Goal: Information Seeking & Learning: Find specific page/section

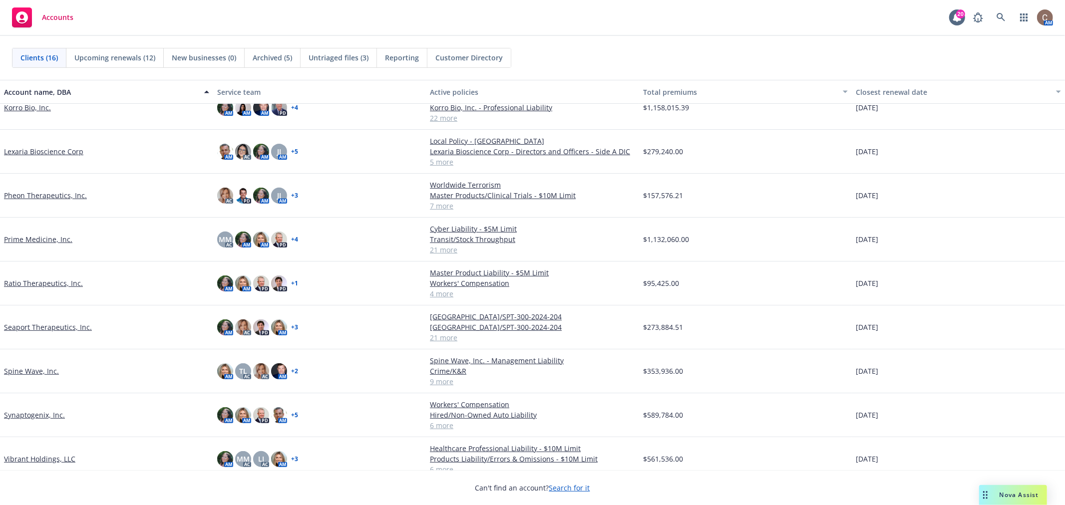
scroll to position [313, 0]
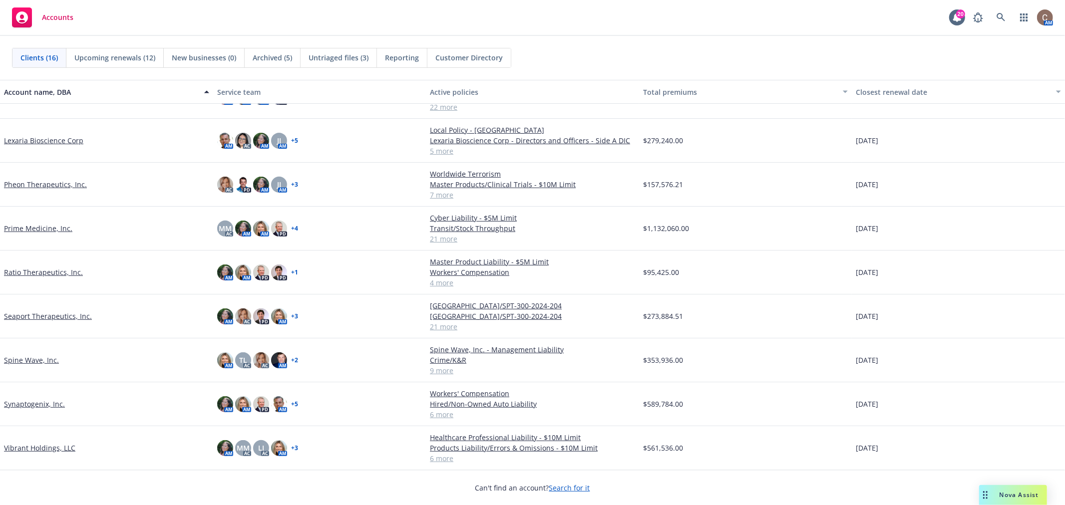
click at [51, 314] on link "Seaport Therapeutics, Inc." at bounding box center [48, 316] width 88 height 10
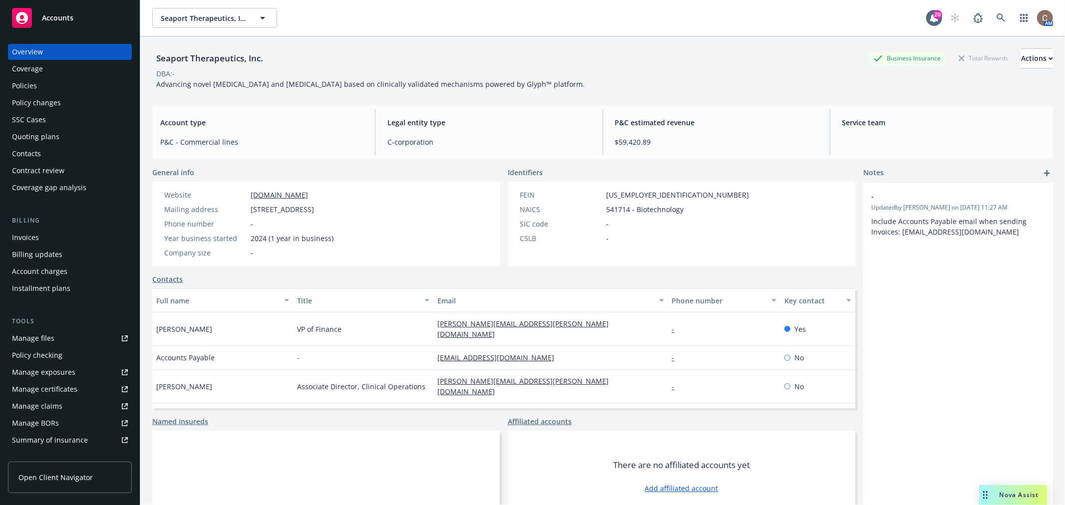
click at [46, 85] on div "Policies" at bounding box center [70, 86] width 116 height 16
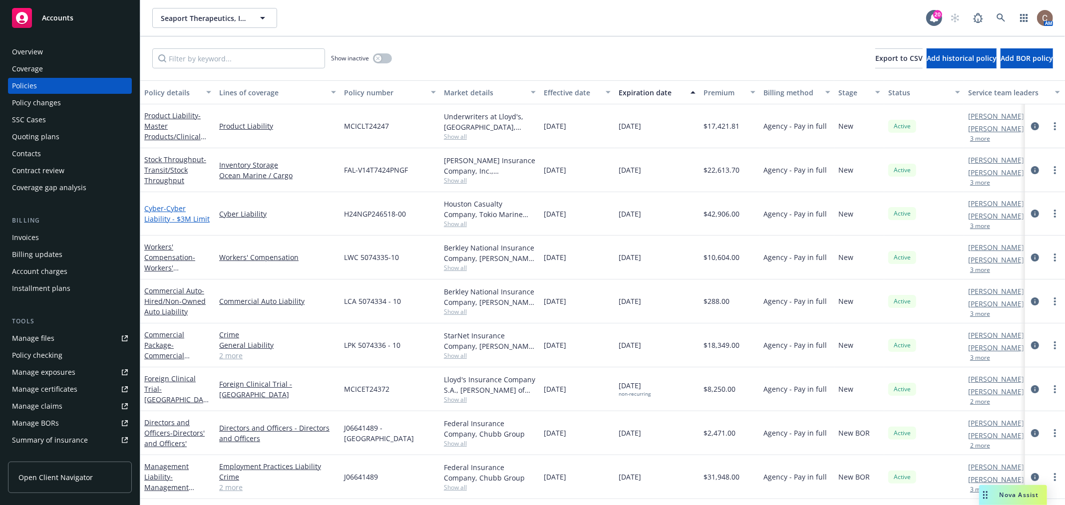
click at [173, 212] on span "- Cyber Liability - $3M Limit" at bounding box center [176, 214] width 65 height 20
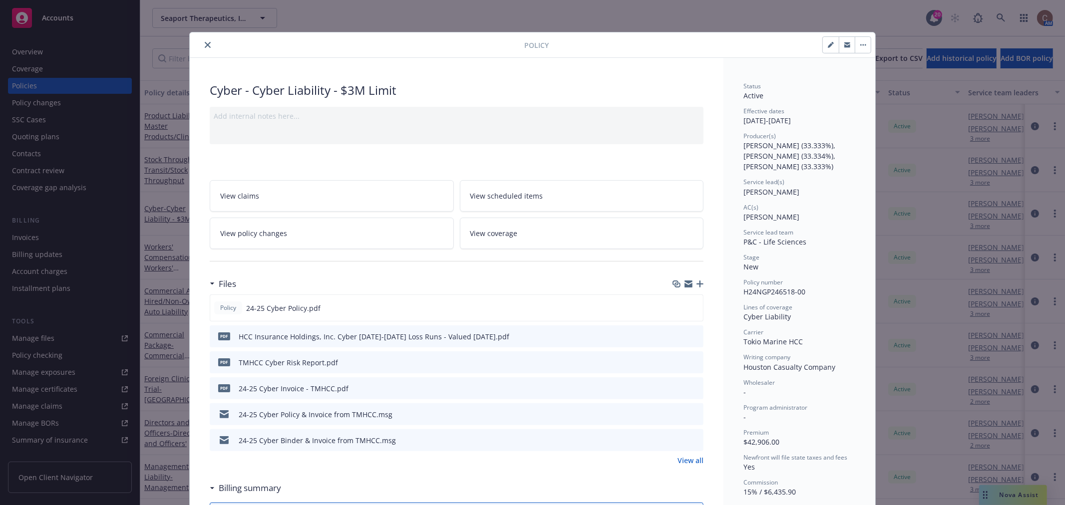
drag, startPoint x: 201, startPoint y: 46, endPoint x: 116, endPoint y: 48, distance: 85.4
click at [205, 46] on icon "close" at bounding box center [208, 45] width 6 height 6
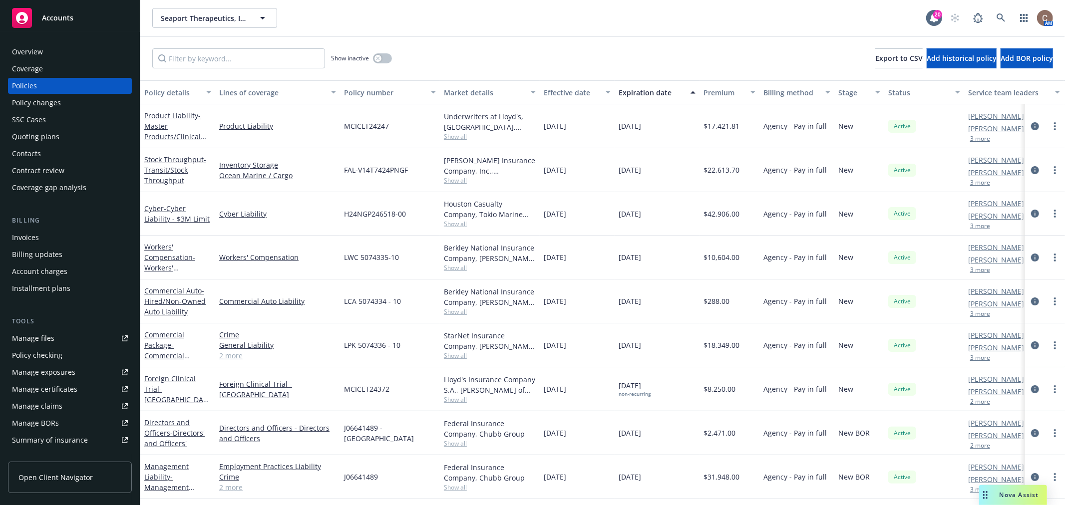
click at [23, 47] on div "Overview" at bounding box center [27, 52] width 31 height 16
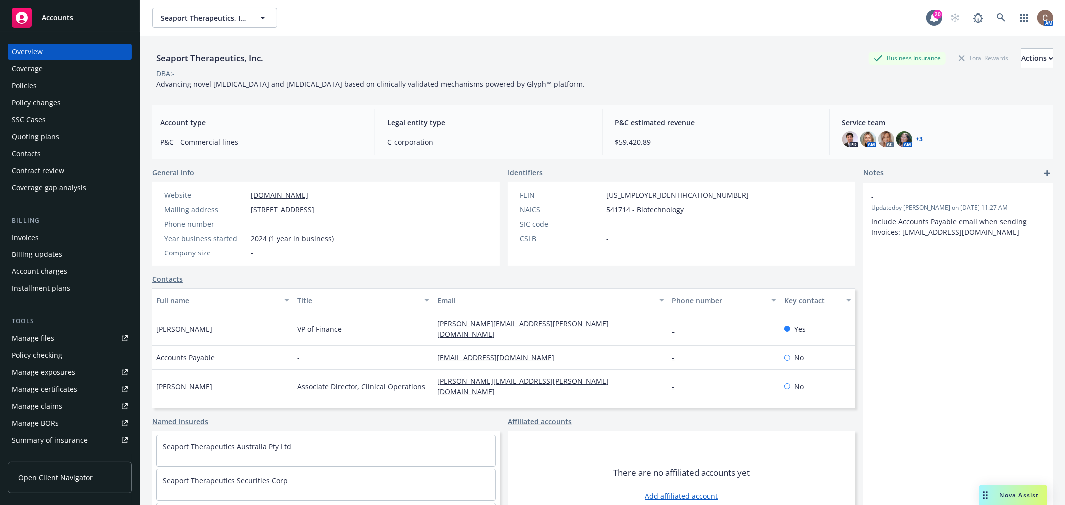
click at [41, 86] on div "Policies" at bounding box center [70, 86] width 116 height 16
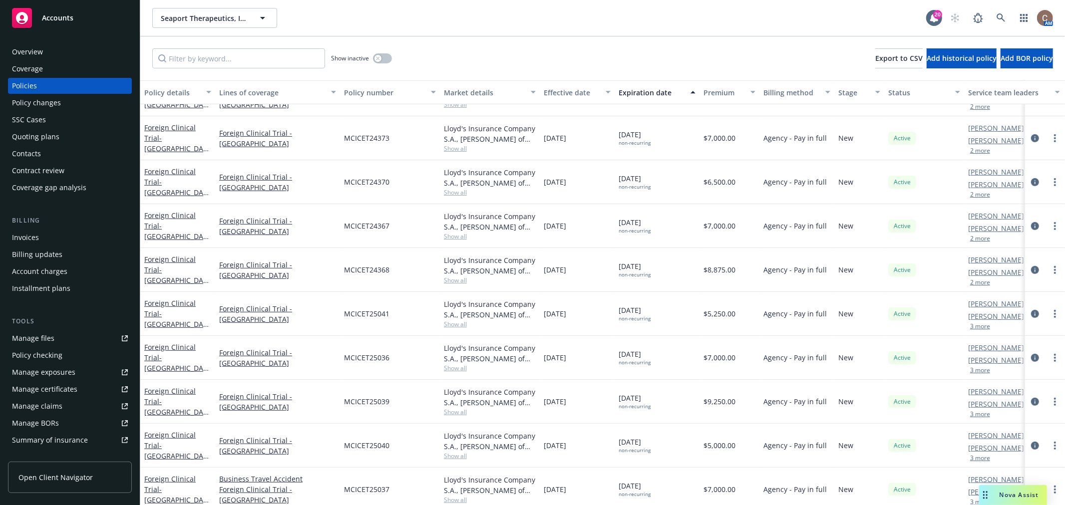
scroll to position [444, 0]
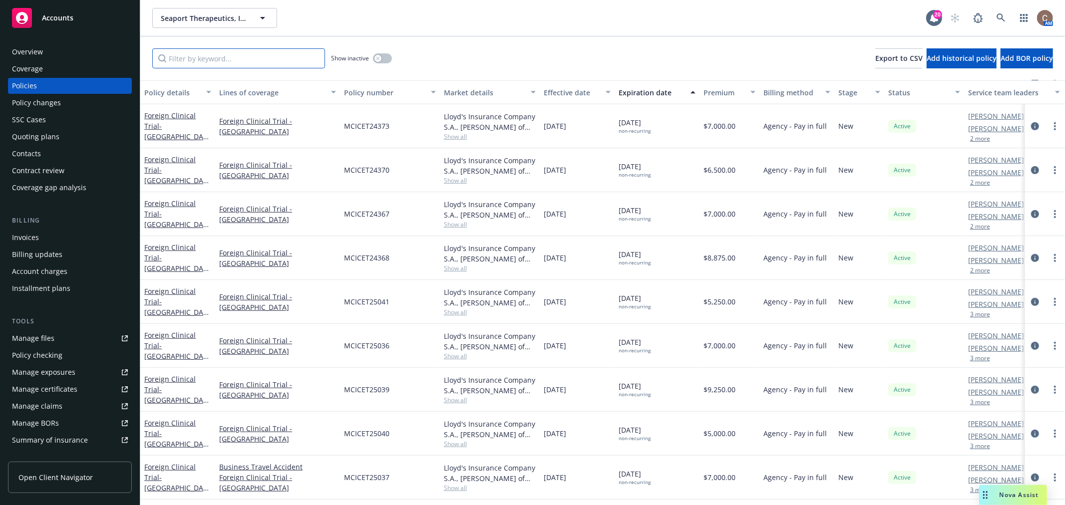
click at [226, 62] on input "Filter by keyword..." at bounding box center [238, 58] width 173 height 20
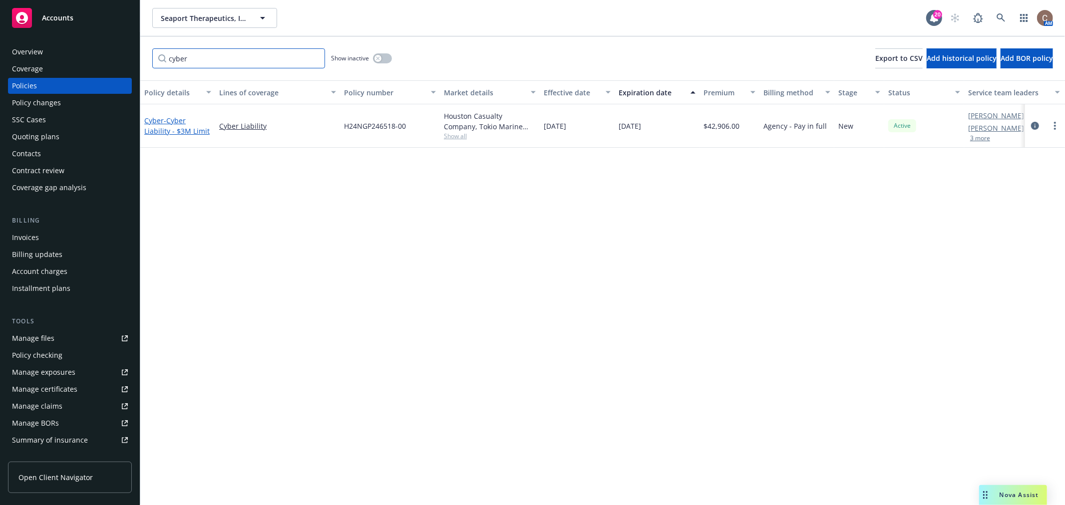
type input "cyber"
click at [173, 119] on span "- Cyber Liability - $3M Limit" at bounding box center [176, 126] width 65 height 20
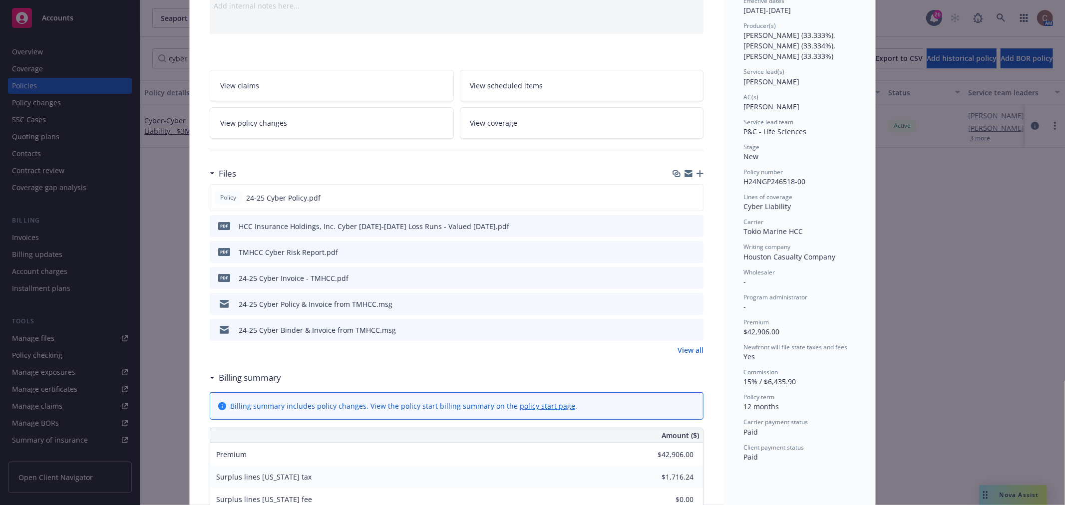
scroll to position [111, 0]
click at [693, 198] on icon "preview file" at bounding box center [693, 196] width 9 height 7
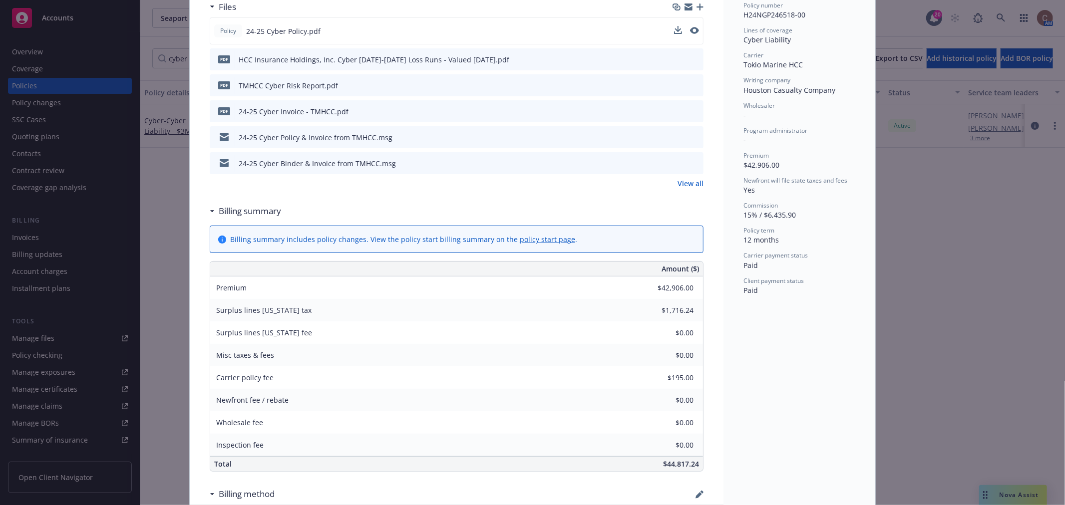
scroll to position [0, 0]
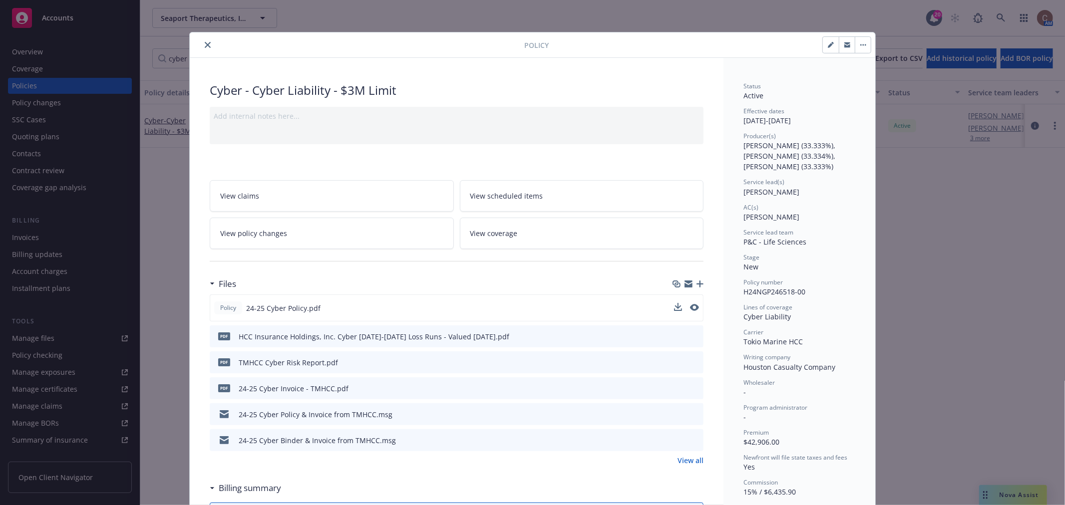
click at [205, 46] on icon "close" at bounding box center [208, 45] width 6 height 6
click at [204, 43] on div "cyber Show inactive Export to CSV Add historical policy Add BOR policy" at bounding box center [602, 58] width 925 height 44
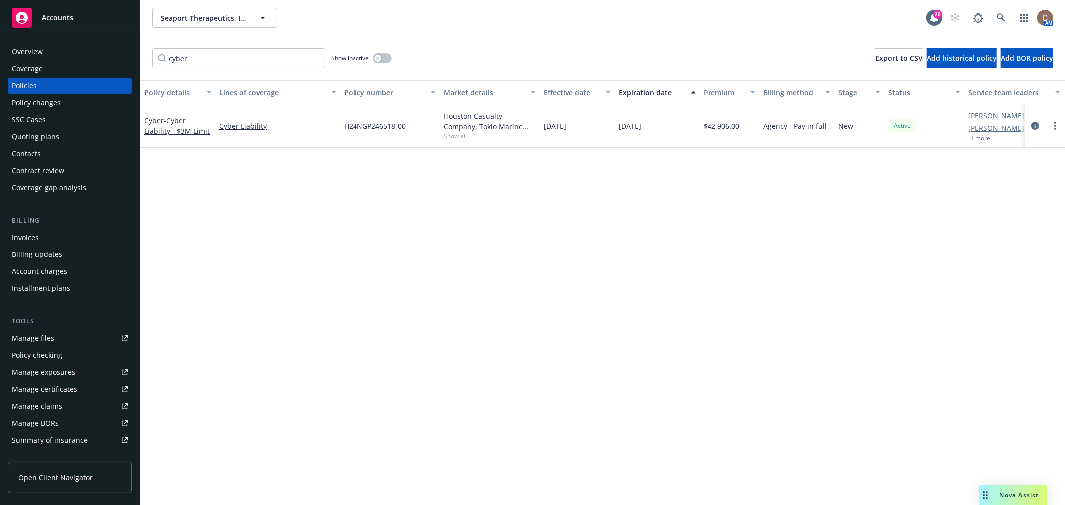
drag, startPoint x: 220, startPoint y: 194, endPoint x: 204, endPoint y: 167, distance: 30.9
click at [220, 194] on div "Policy details Lines of coverage Policy number Market details Effective date Ex…" at bounding box center [602, 292] width 925 height 425
click at [314, 60] on input "cyber" at bounding box center [238, 58] width 173 height 20
click at [291, 271] on div "Policy details Lines of coverage Policy number Market details Effective date Ex…" at bounding box center [602, 292] width 925 height 425
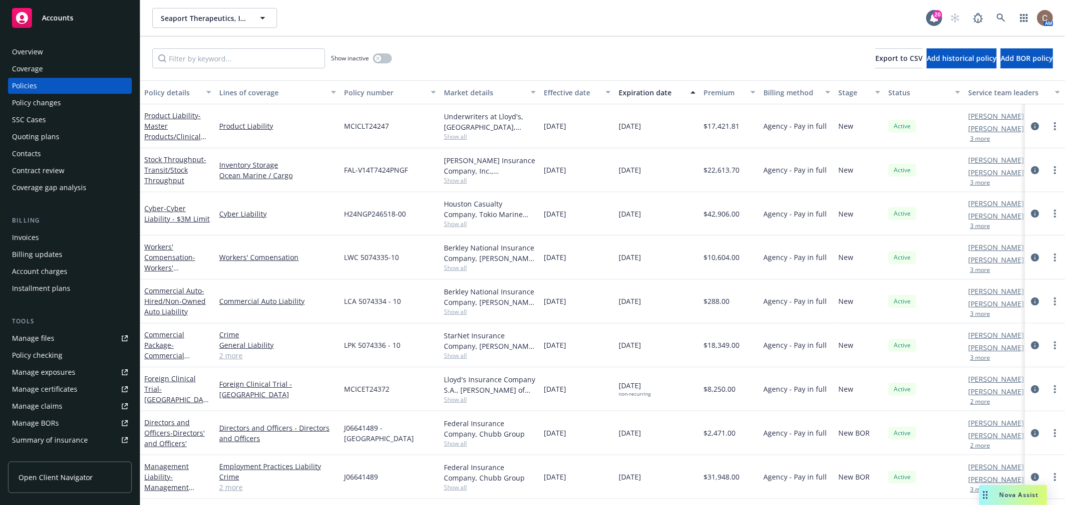
click at [92, 25] on div "Accounts" at bounding box center [70, 18] width 116 height 20
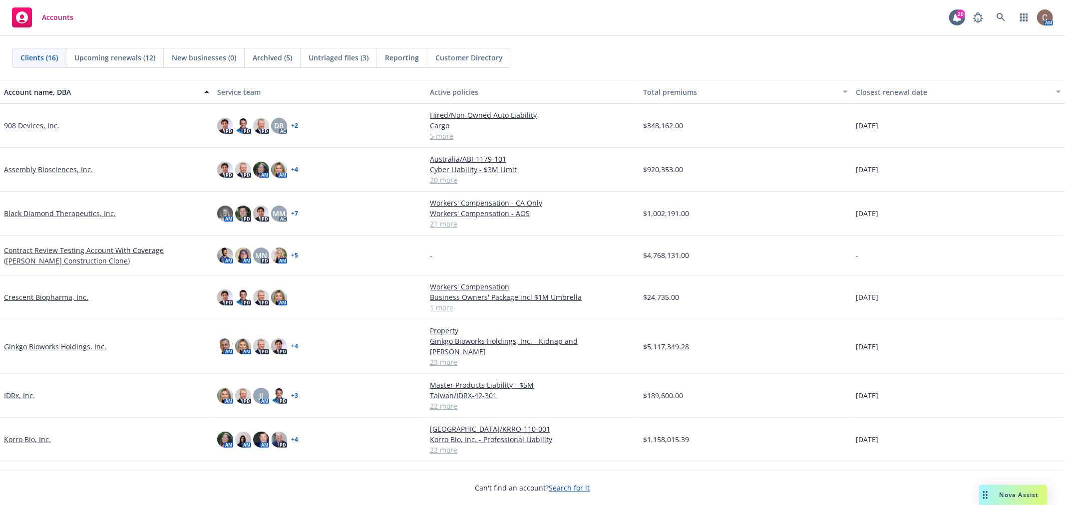
click at [57, 342] on link "Ginkgo Bioworks Holdings, Inc." at bounding box center [55, 347] width 102 height 10
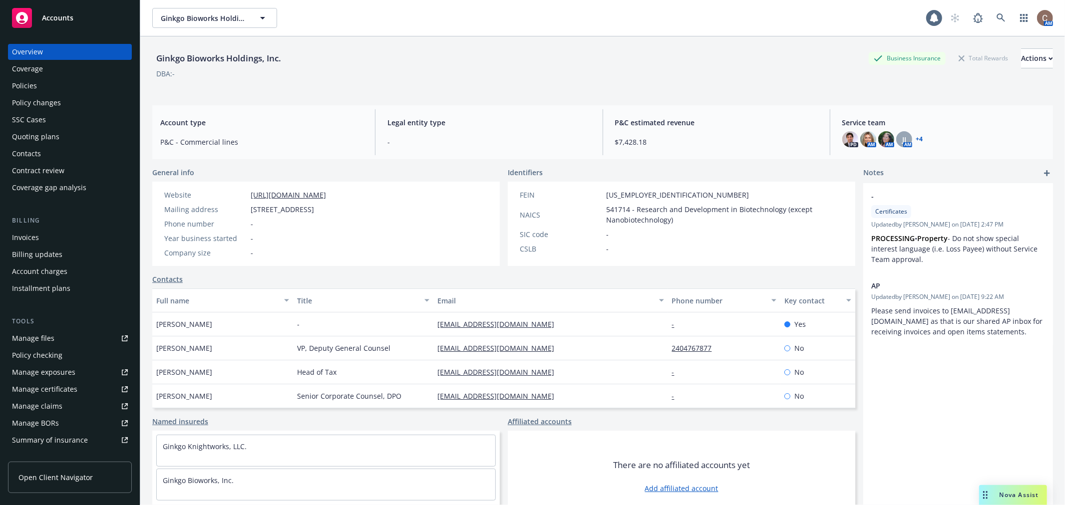
click at [35, 78] on div "Policies" at bounding box center [24, 86] width 25 height 16
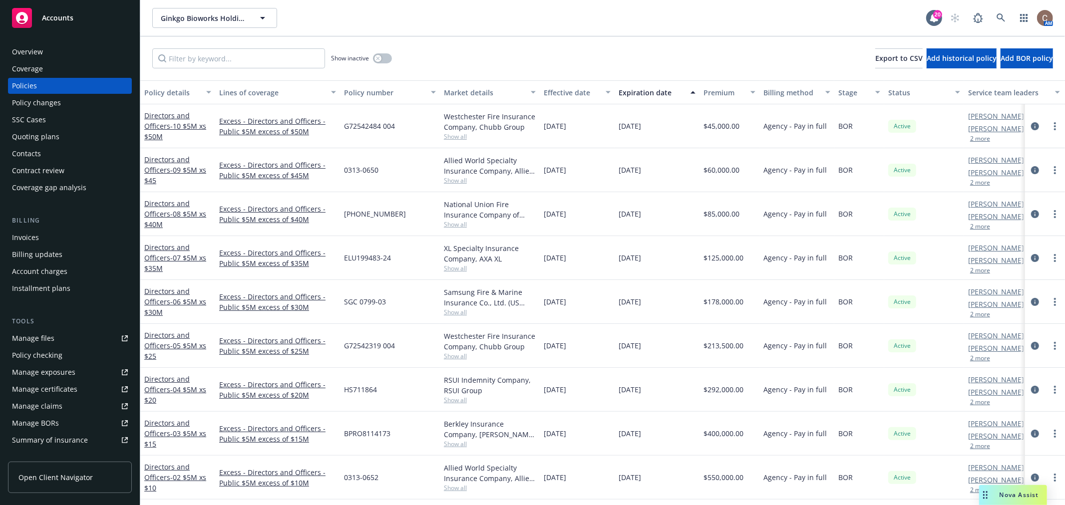
drag, startPoint x: 477, startPoint y: 13, endPoint x: 505, endPoint y: 0, distance: 30.8
click at [478, 12] on div "Ginkgo Bioworks Holdings, Inc. Ginkgo Bioworks Holdings, Inc." at bounding box center [539, 18] width 774 height 20
